Goal: Information Seeking & Learning: Learn about a topic

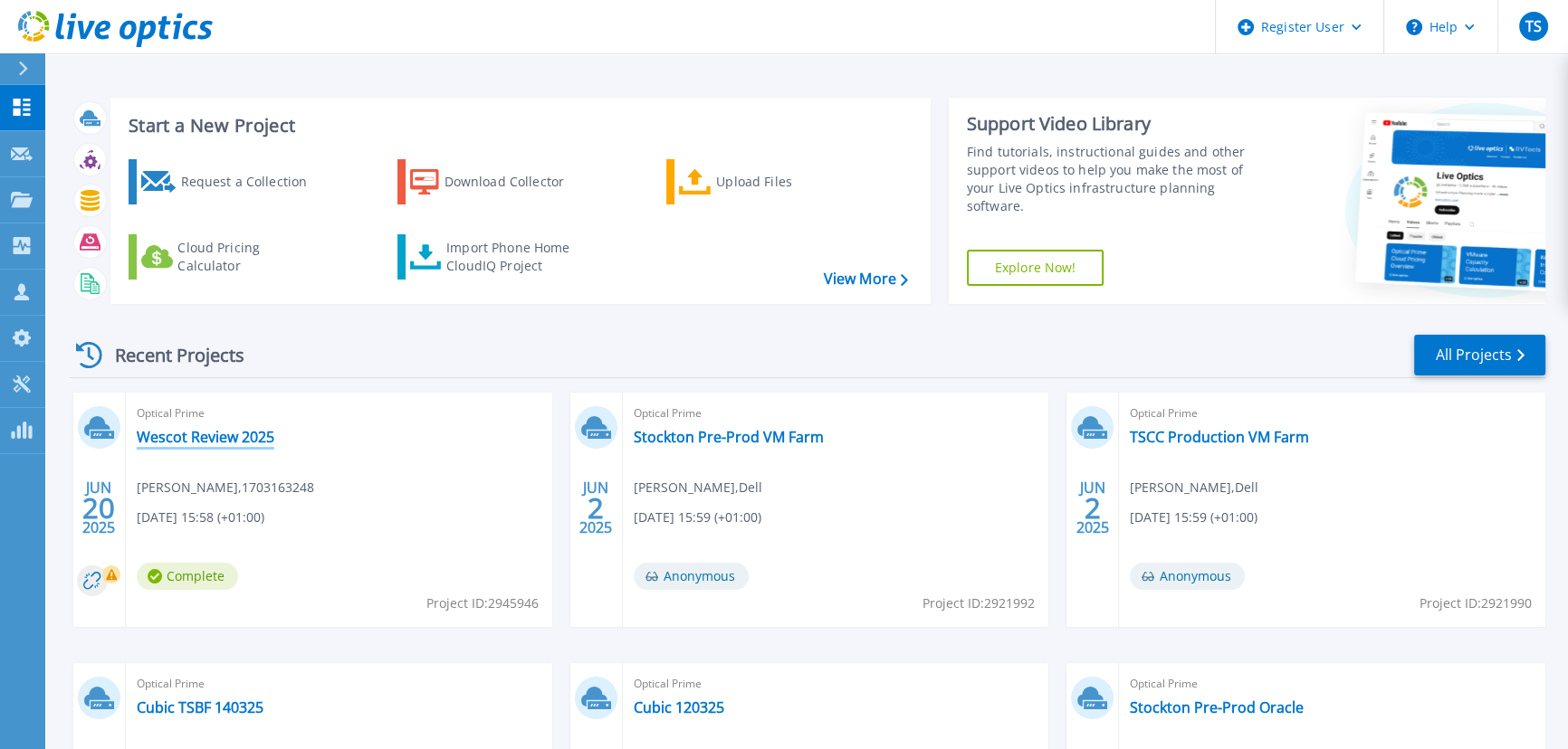
click at [178, 434] on link "Wescot Review 2025" at bounding box center [206, 437] width 138 height 18
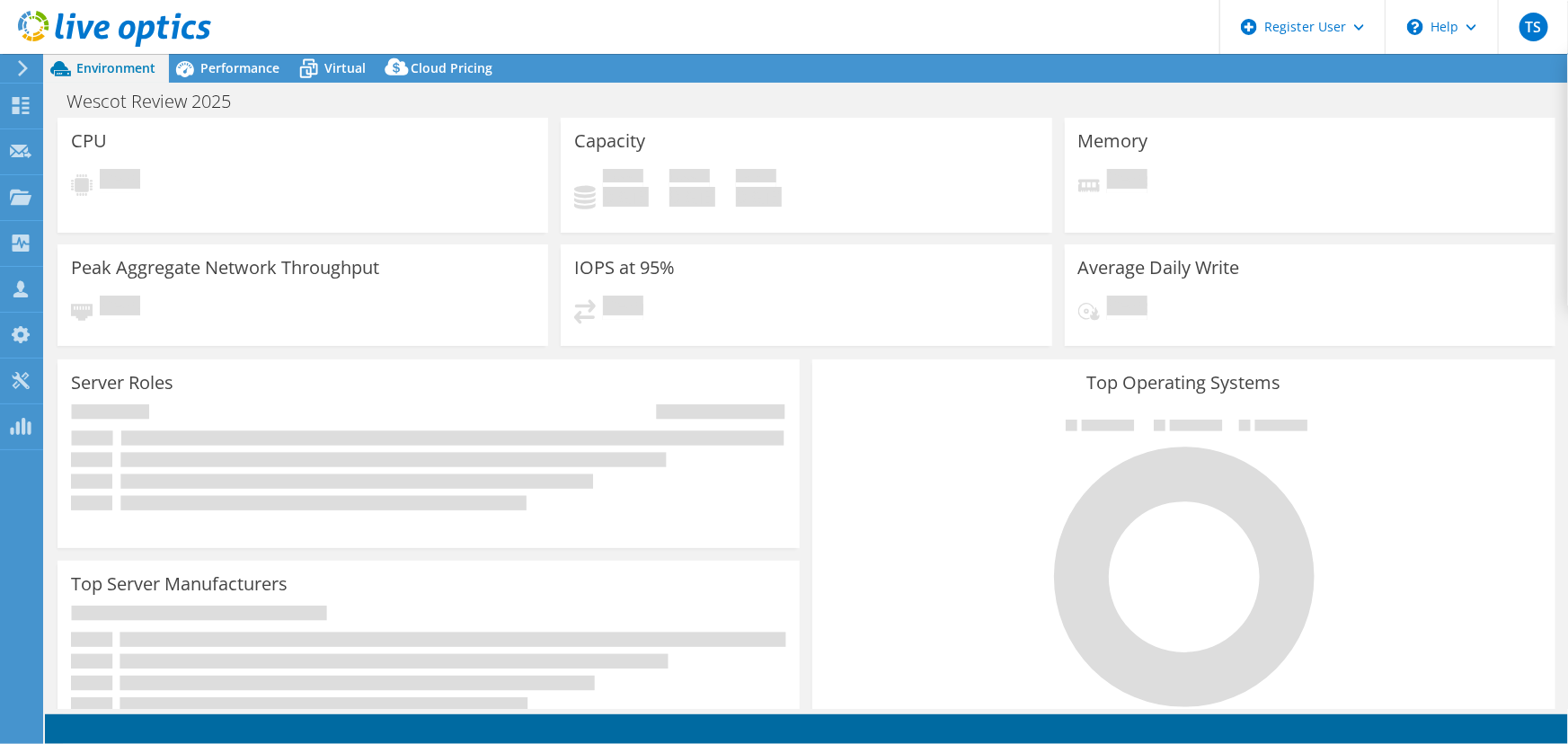
select select "EULondon"
select select "USD"
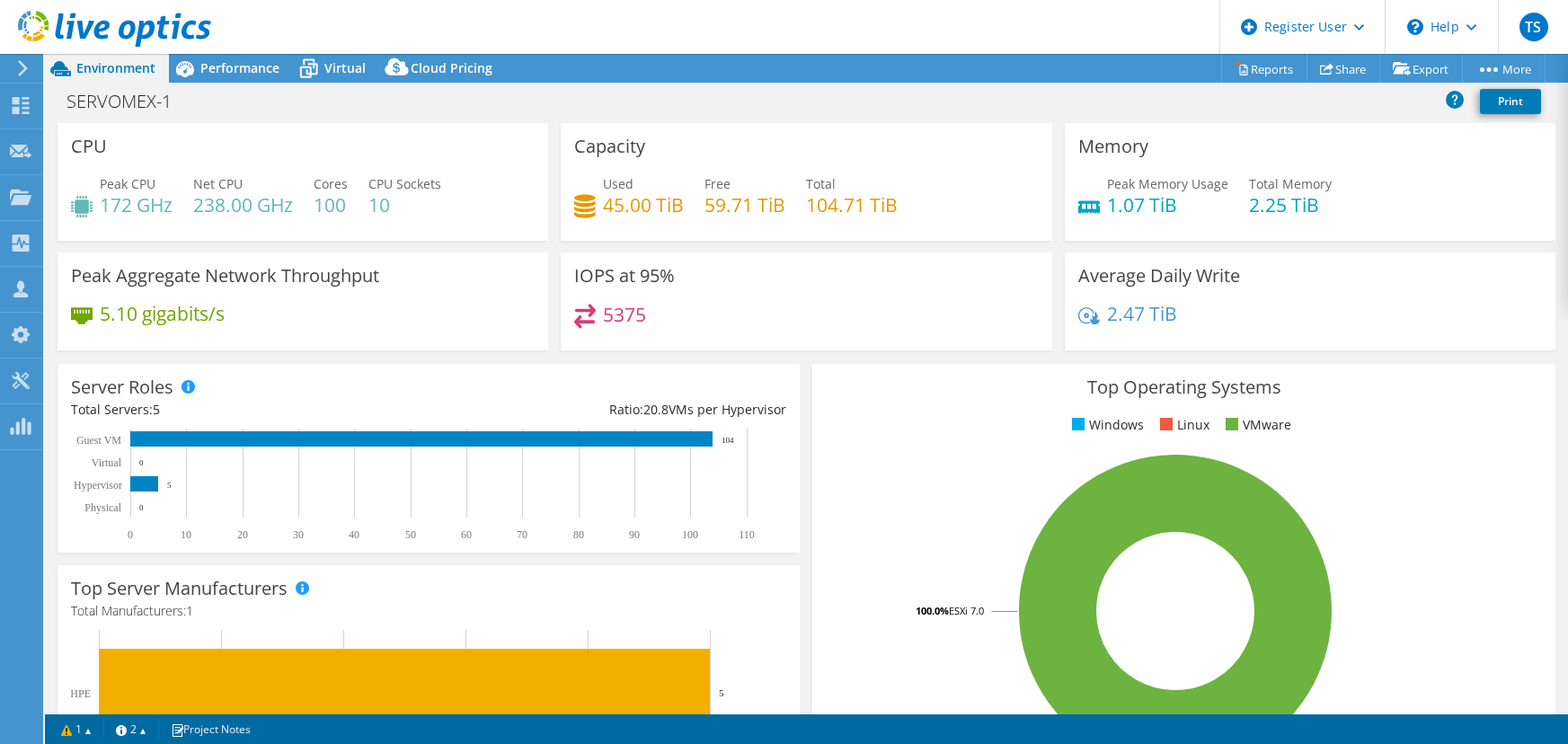
select select "EULondon"
select select "USD"
click at [234, 63] on span "Performance" at bounding box center [240, 68] width 79 height 17
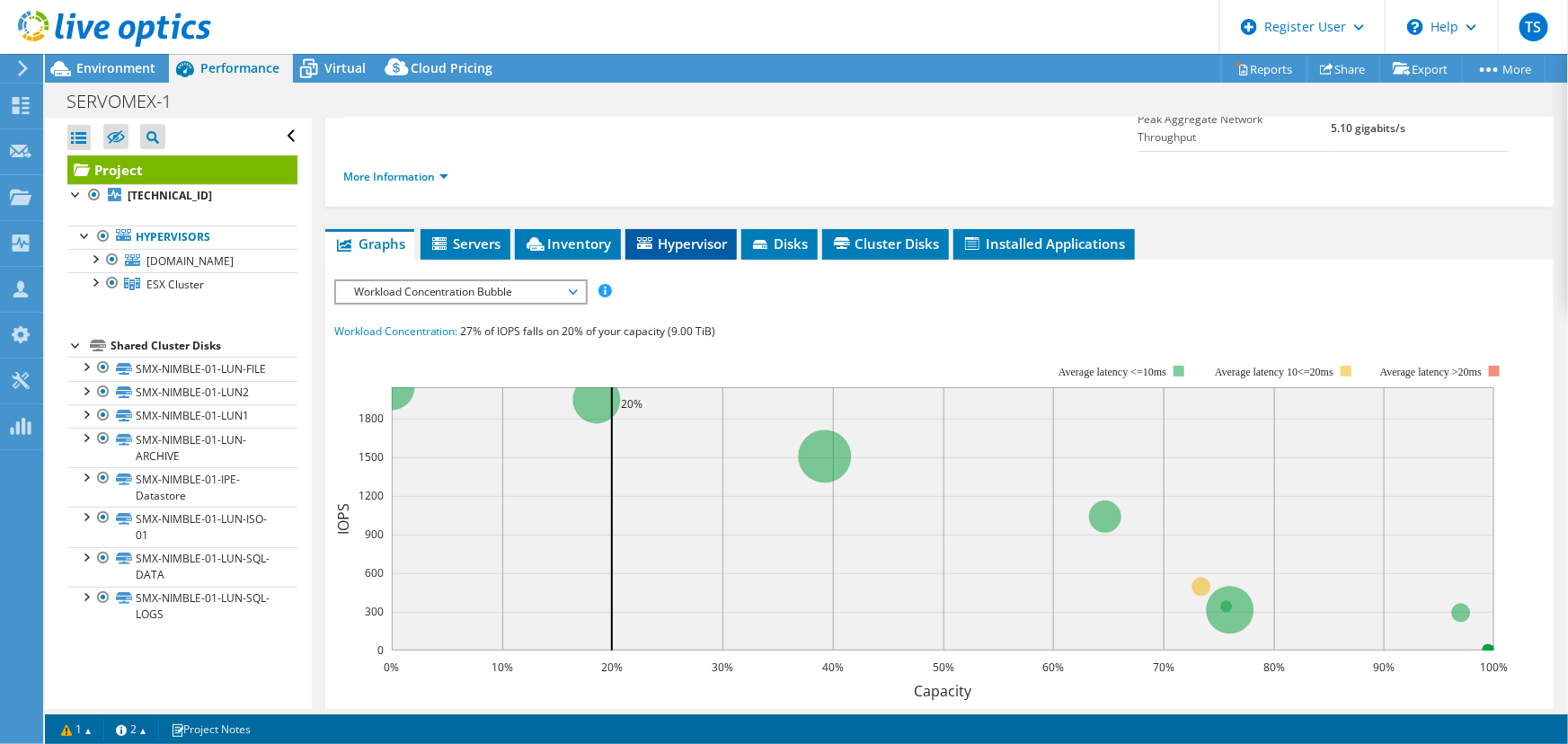
click at [698, 235] on span "Hypervisor" at bounding box center [680, 244] width 93 height 18
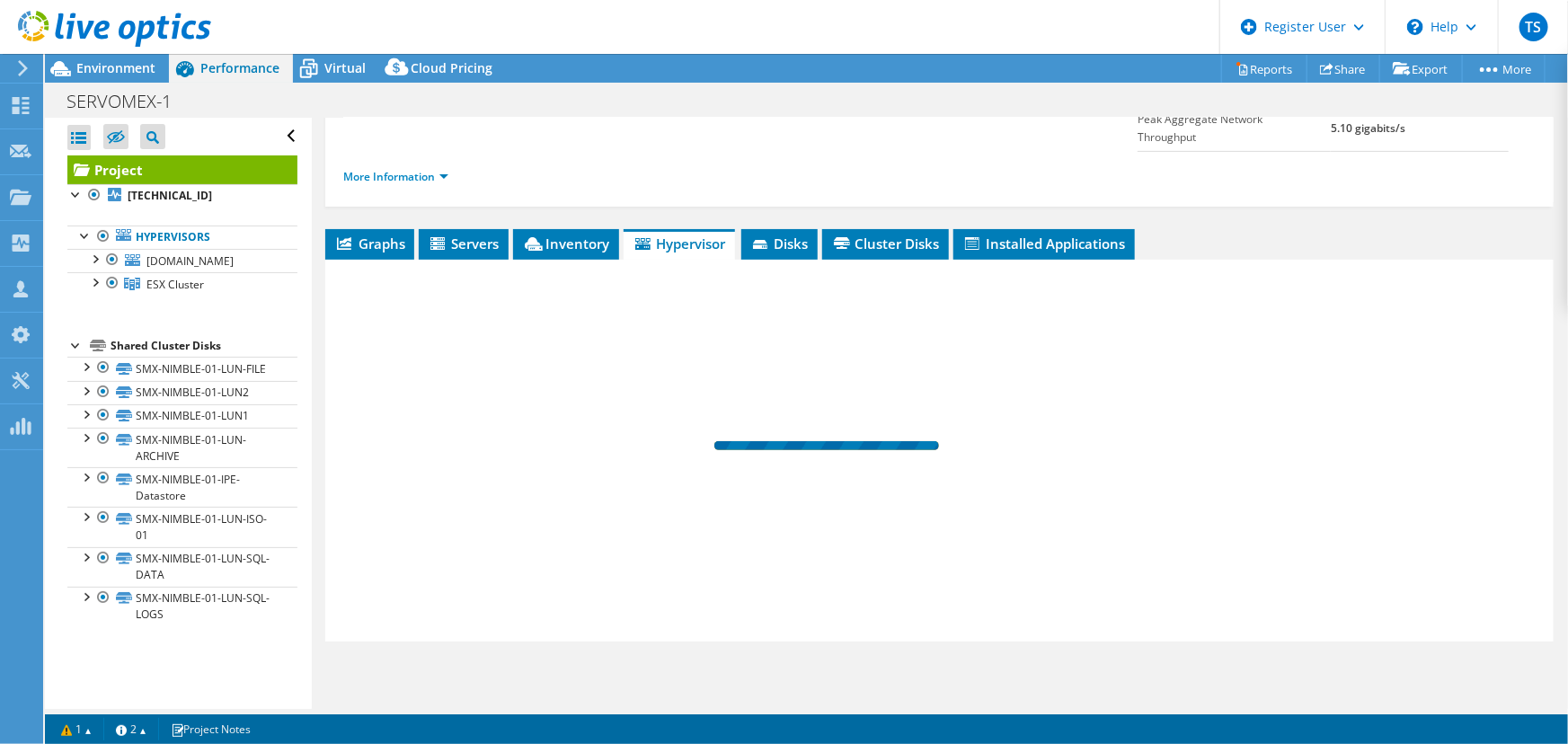
scroll to position [207, 0]
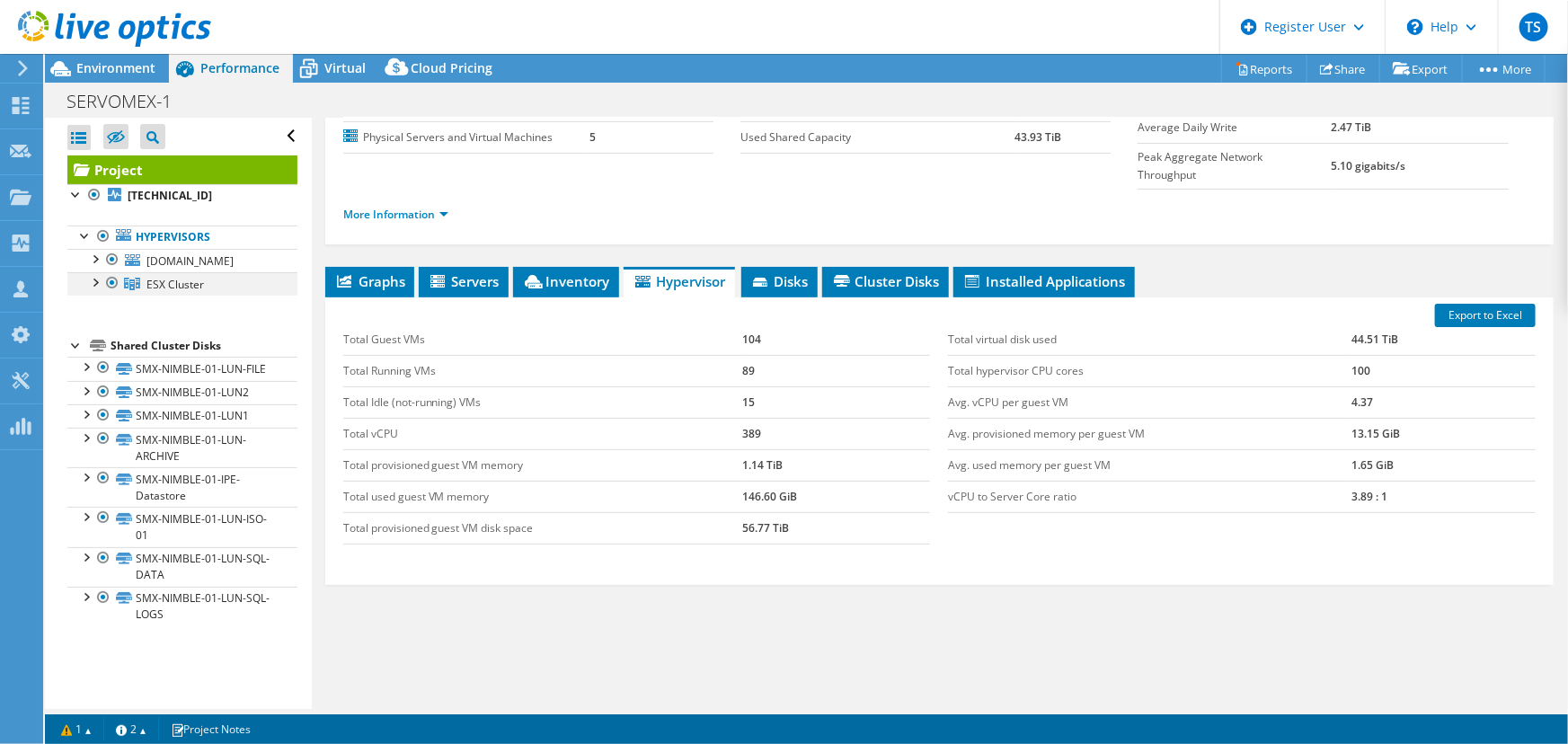
click at [93, 291] on div at bounding box center [94, 281] width 18 height 18
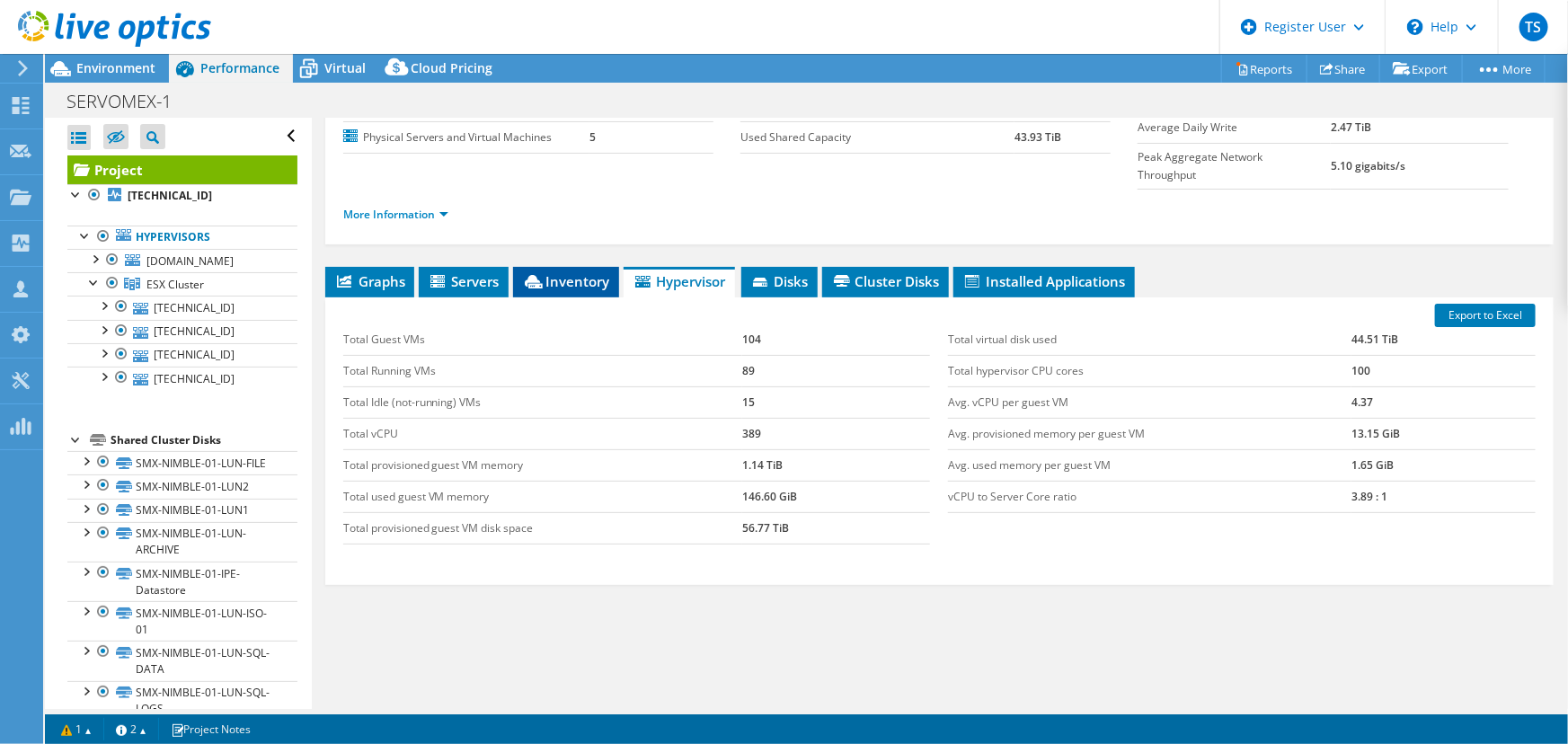
click at [576, 272] on span "Inventory" at bounding box center [566, 281] width 88 height 18
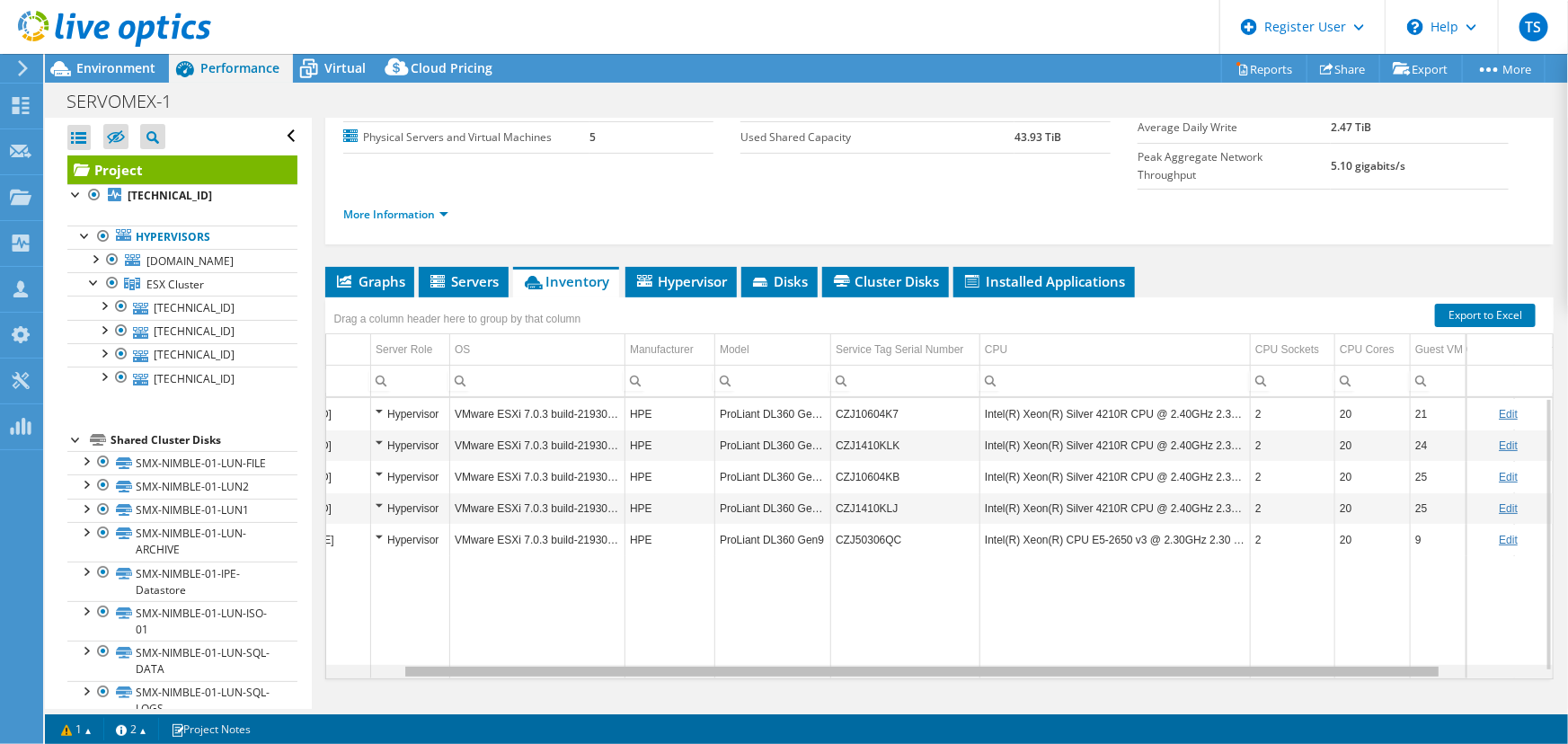
scroll to position [0, 0]
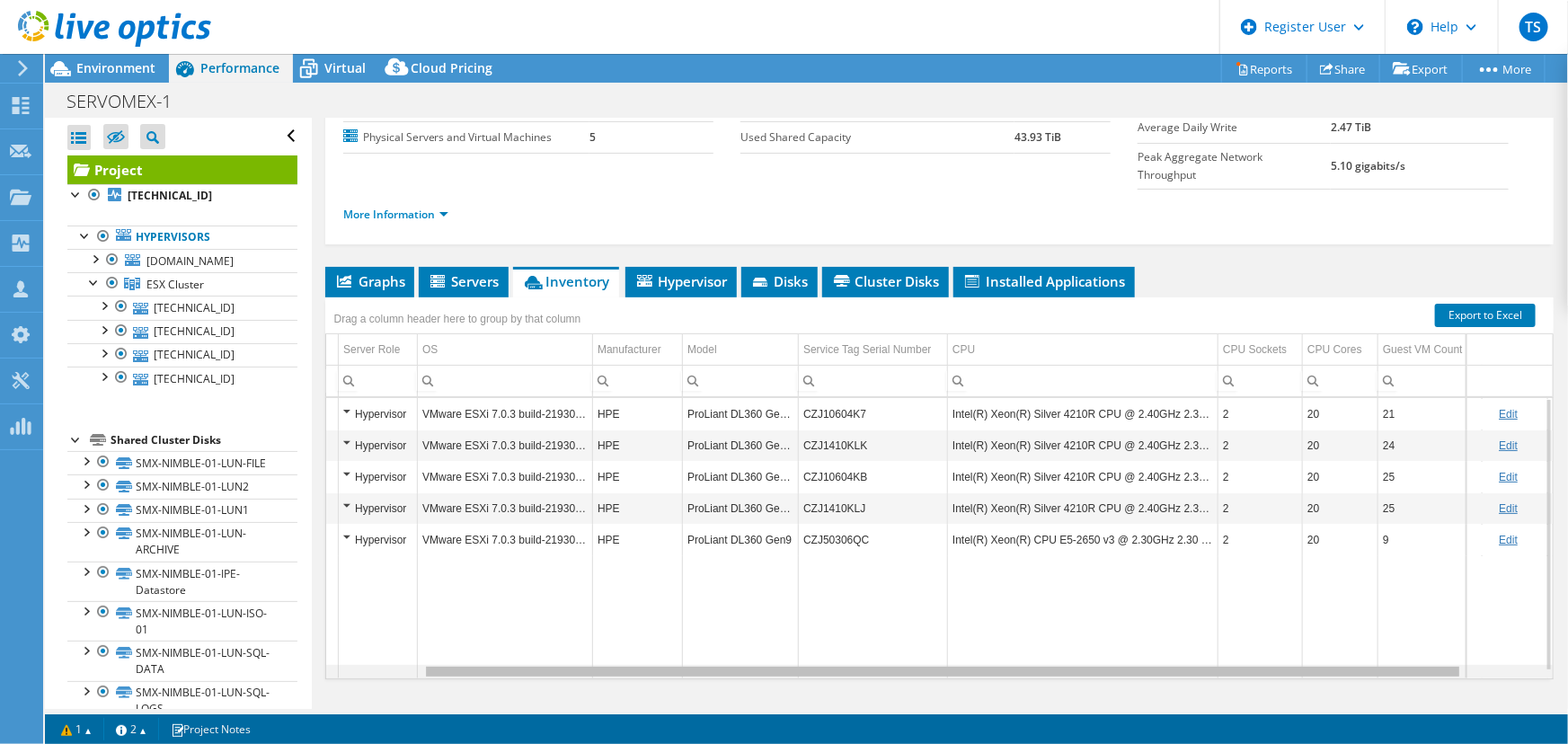
drag, startPoint x: 1095, startPoint y: 632, endPoint x: 1214, endPoint y: 624, distance: 119.3
click at [1214, 624] on body "TS Dell User Tim Sizeland Tim.Sizeland@dell.com Dell My Profile Log Out \n Help…" at bounding box center [784, 372] width 1568 height 744
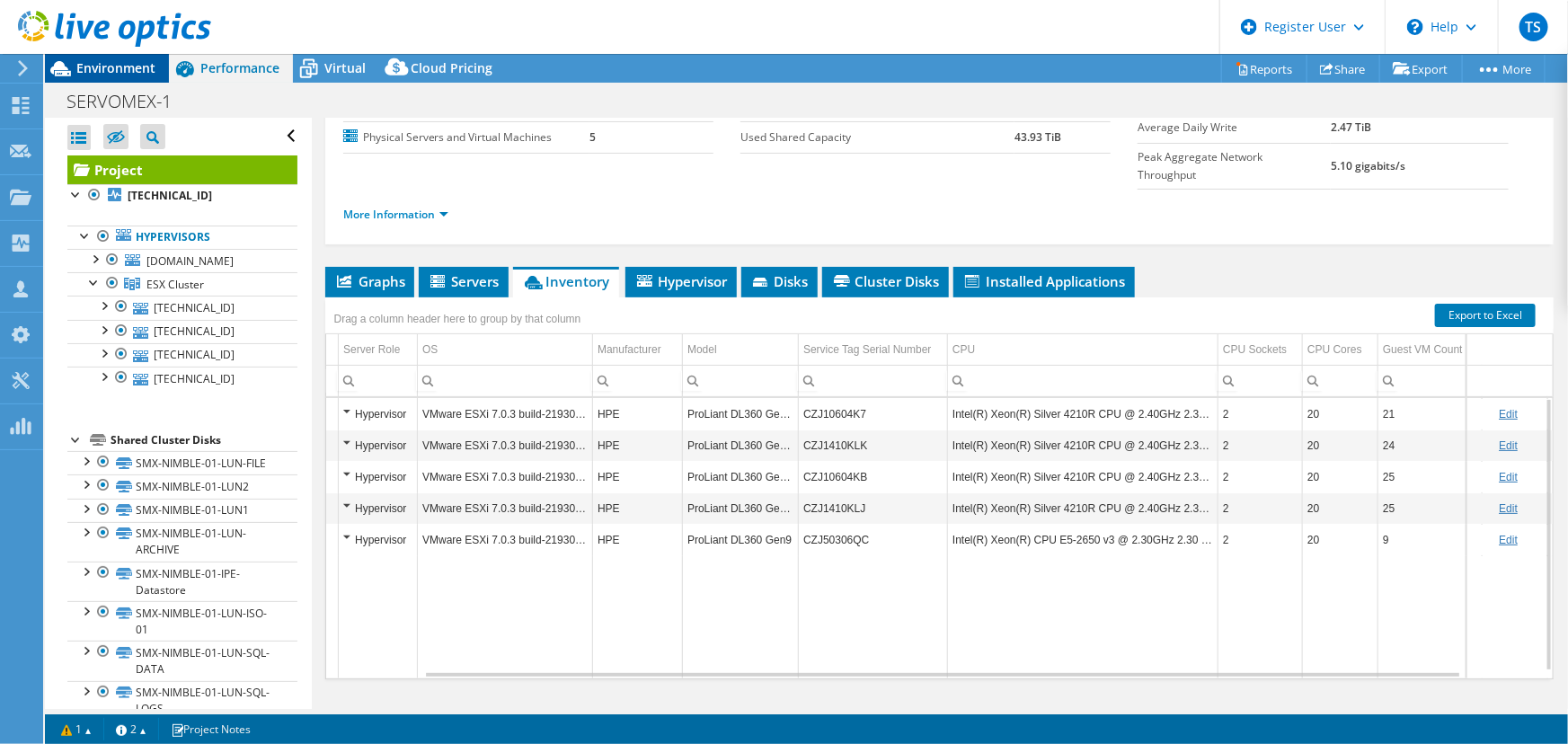
click at [106, 61] on span "Environment" at bounding box center [115, 68] width 79 height 17
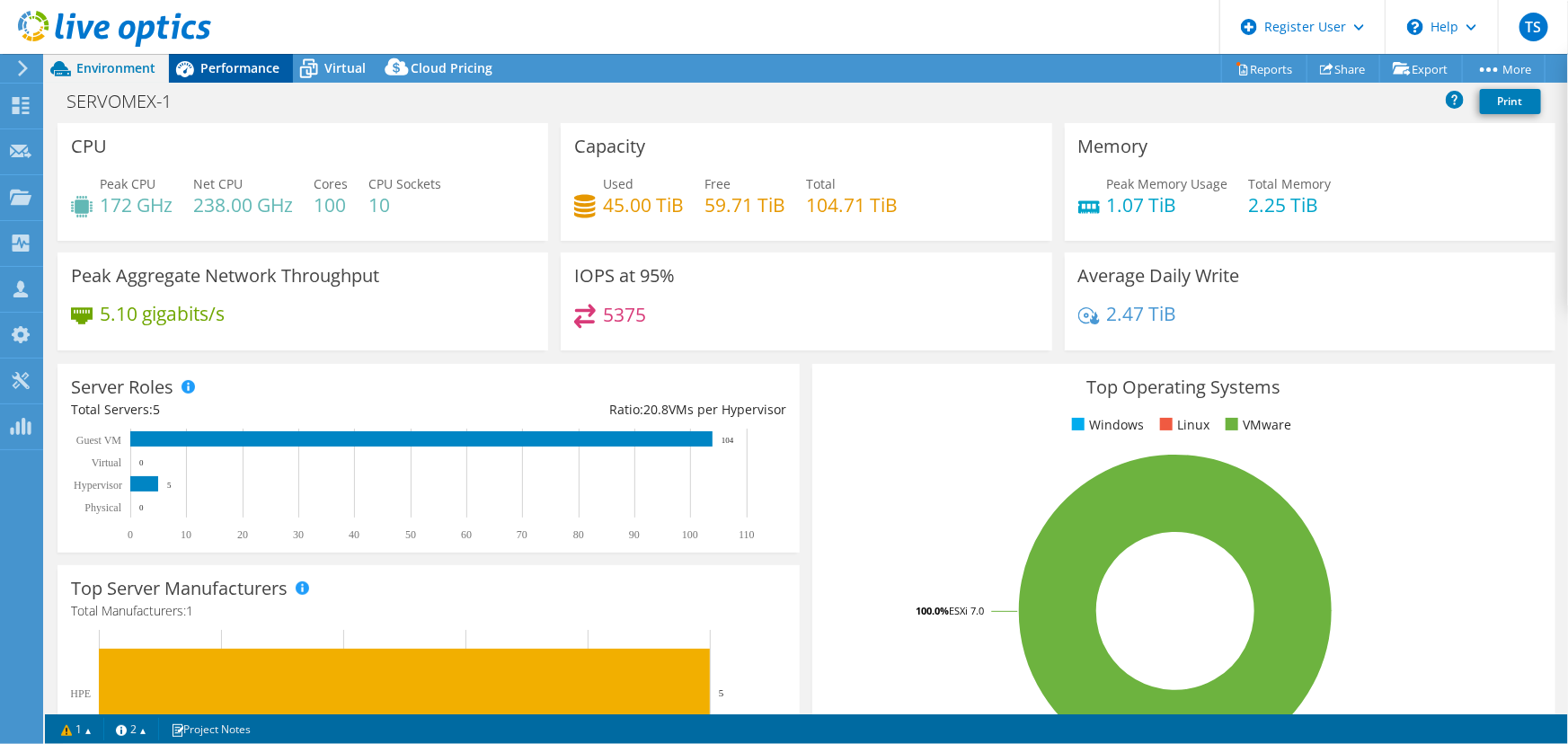
click at [233, 66] on span "Performance" at bounding box center [240, 68] width 79 height 17
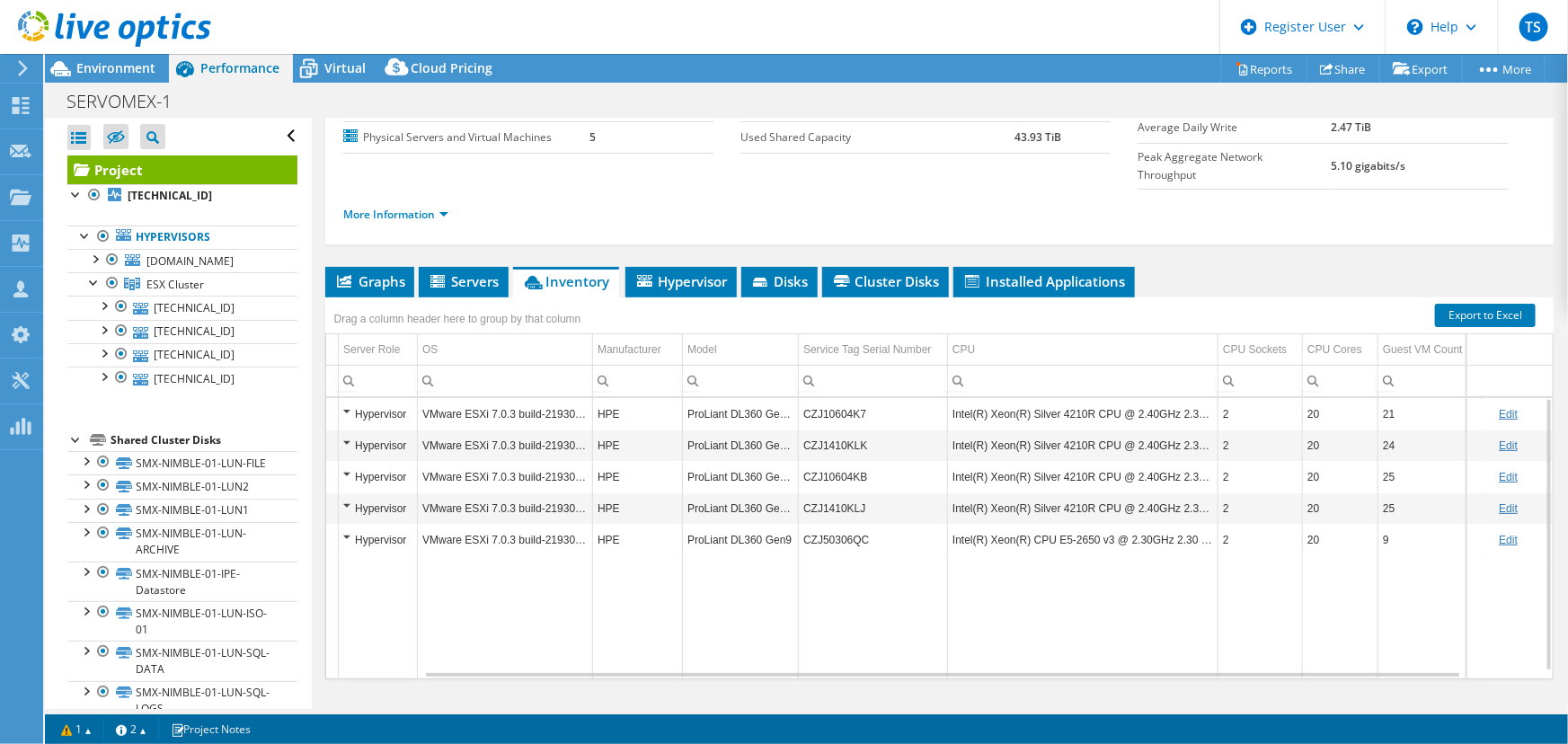
click at [115, 53] on div at bounding box center [106, 30] width 211 height 61
click at [118, 71] on span "Environment" at bounding box center [115, 68] width 79 height 17
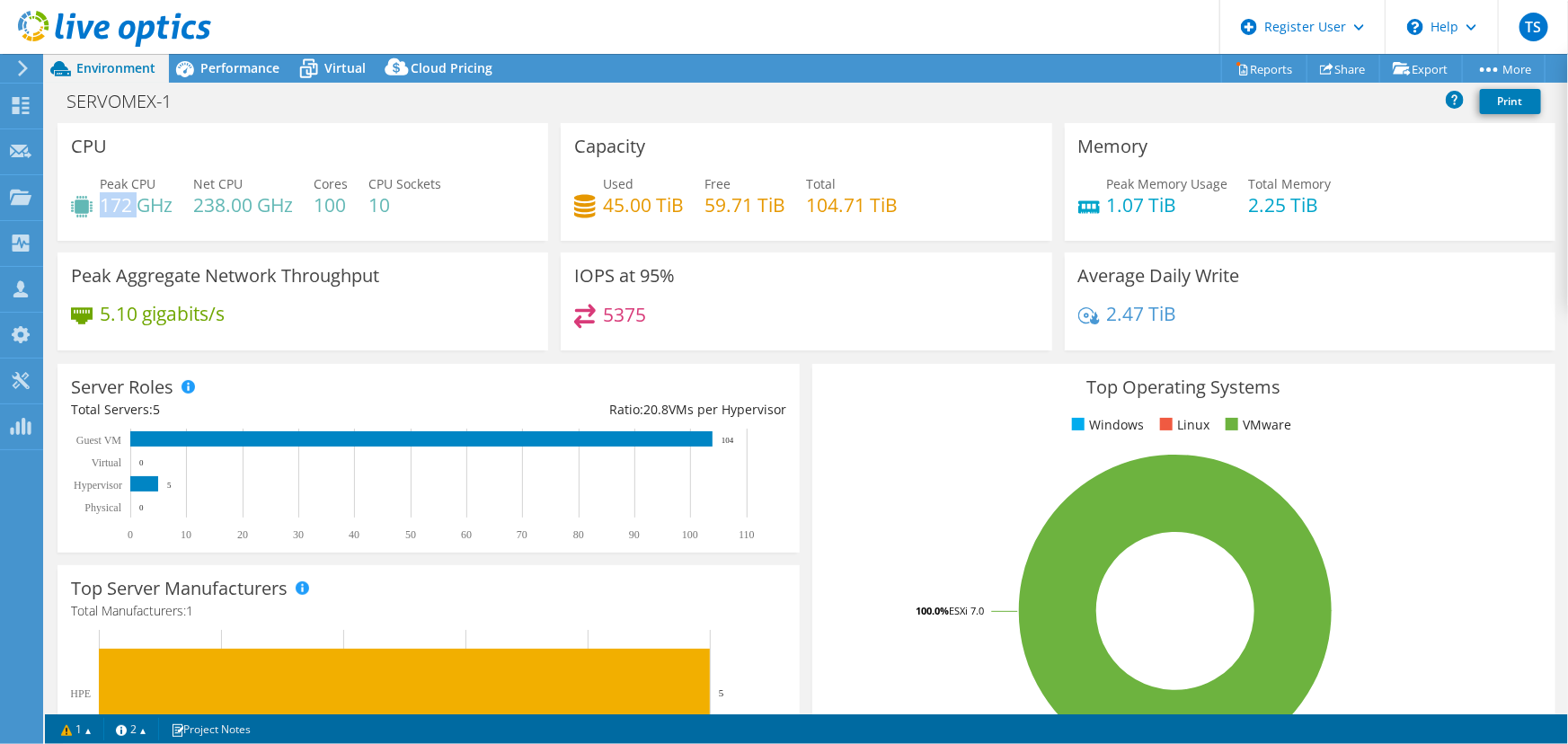
drag, startPoint x: 105, startPoint y: 209, endPoint x: 143, endPoint y: 212, distance: 38.1
click at [143, 212] on h4 "172 GHz" at bounding box center [136, 205] width 72 height 20
drag, startPoint x: 194, startPoint y: 206, endPoint x: 249, endPoint y: 213, distance: 55.4
click at [249, 213] on h4 "238.00 GHz" at bounding box center [243, 205] width 100 height 20
click at [252, 74] on span "Performance" at bounding box center [240, 68] width 79 height 17
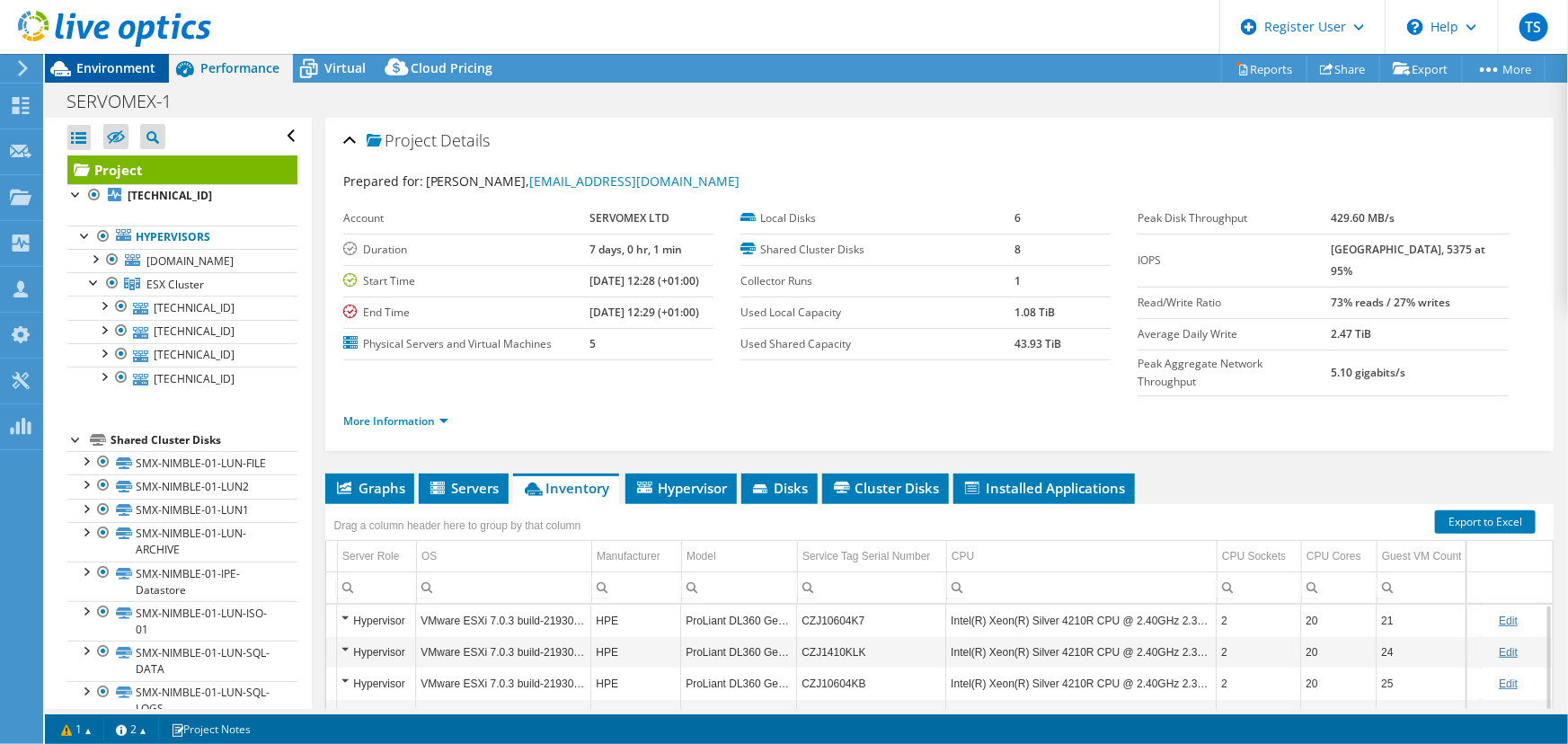
click at [109, 71] on span "Environment" at bounding box center [115, 68] width 79 height 17
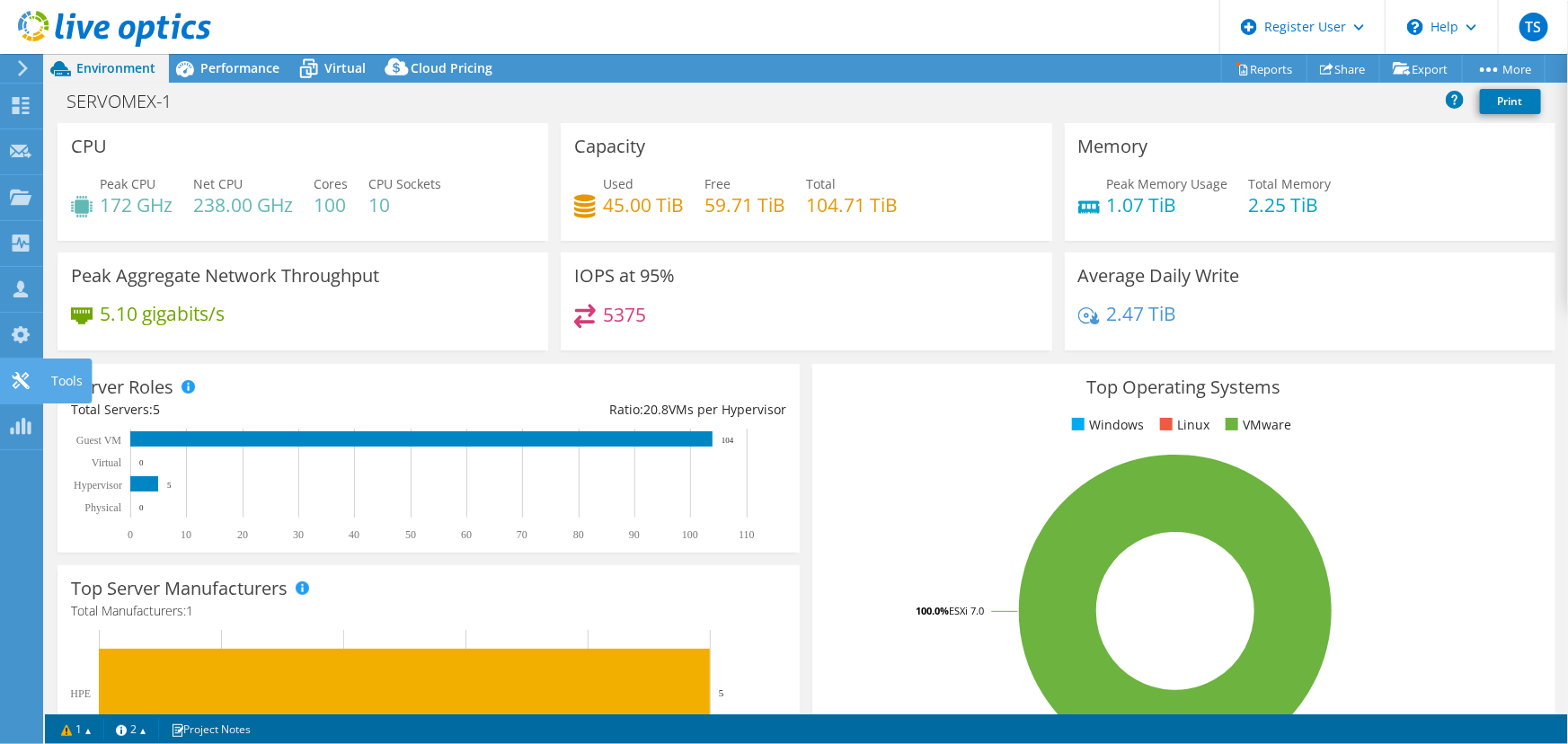
click at [17, 377] on use at bounding box center [20, 380] width 17 height 17
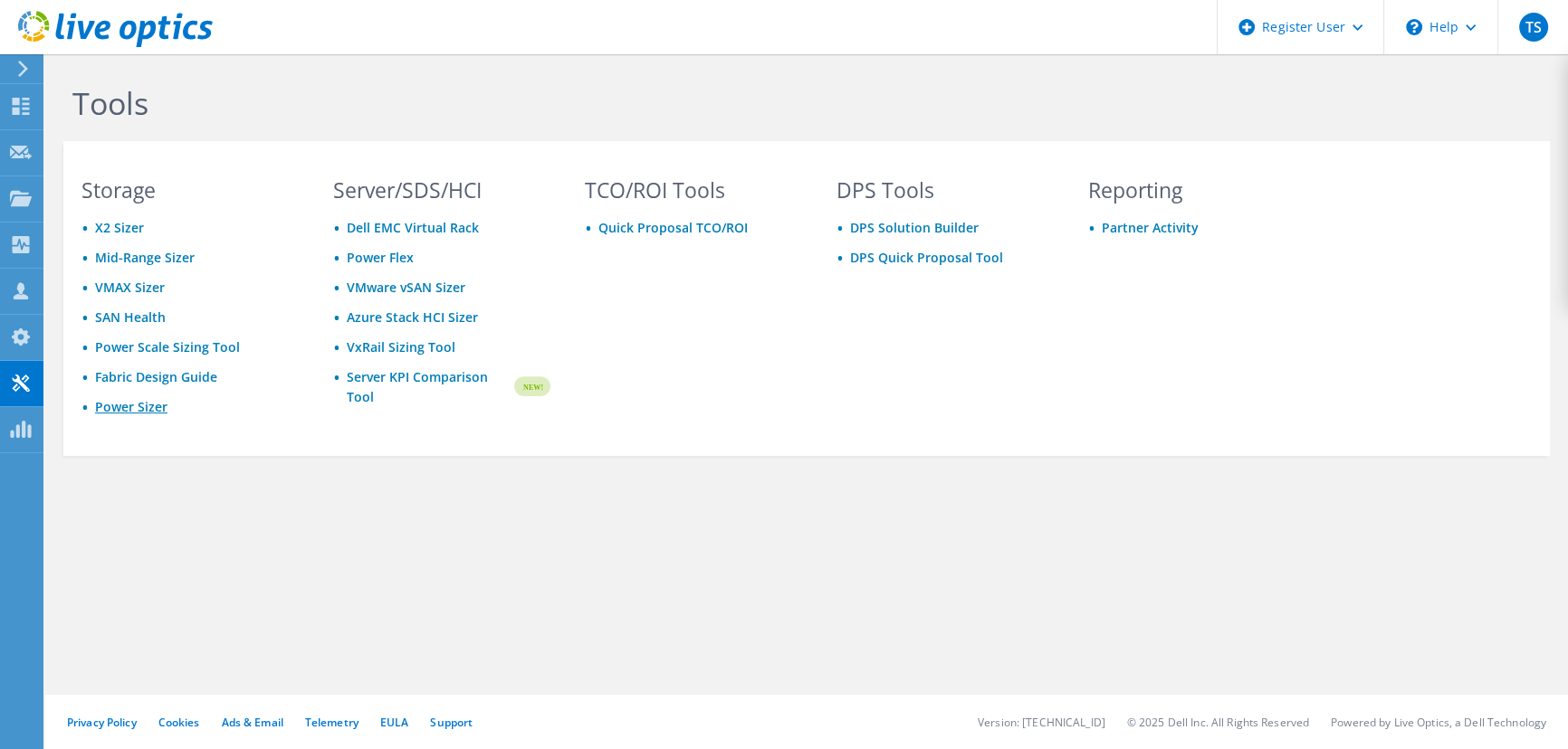
click at [125, 400] on link "Power Sizer" at bounding box center [130, 406] width 72 height 17
